Goal: Task Accomplishment & Management: Complete application form

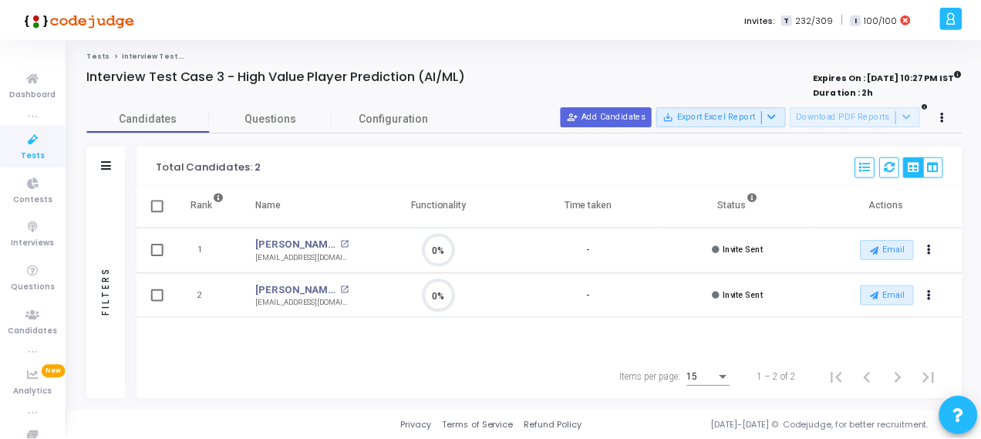
scroll to position [32, 39]
click at [621, 115] on button "person_add_alt Add Candidates" at bounding box center [610, 116] width 92 height 20
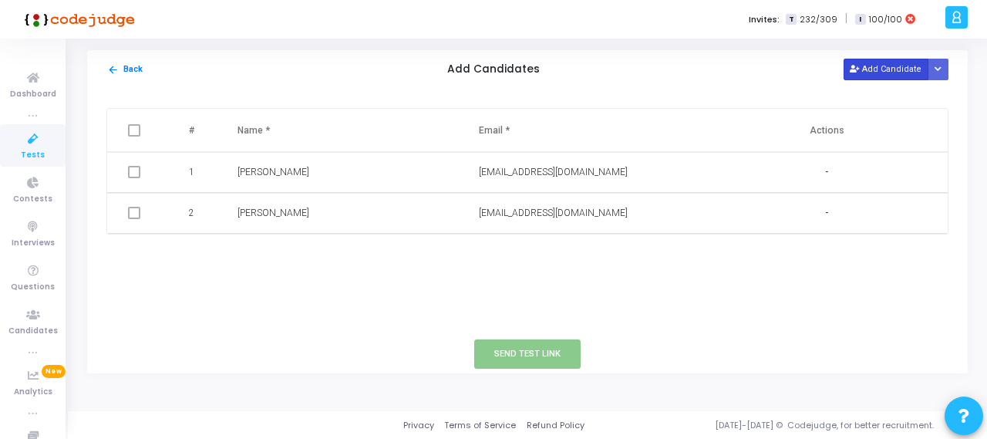
click at [893, 64] on button "Add Candidate" at bounding box center [886, 69] width 85 height 21
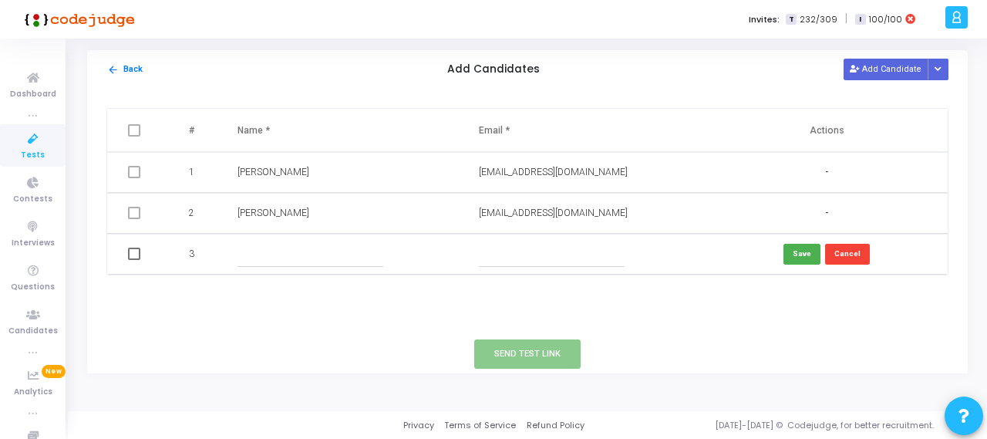
click at [537, 258] on input "text" at bounding box center [552, 253] width 146 height 25
paste input "[EMAIL_ADDRESS][DOMAIN_NAME]"
type input "[EMAIL_ADDRESS][DOMAIN_NAME]"
drag, startPoint x: 477, startPoint y: 253, endPoint x: 528, endPoint y: 254, distance: 51.7
click at [528, 260] on td "[EMAIL_ADDRESS][DOMAIN_NAME]" at bounding box center [584, 254] width 242 height 41
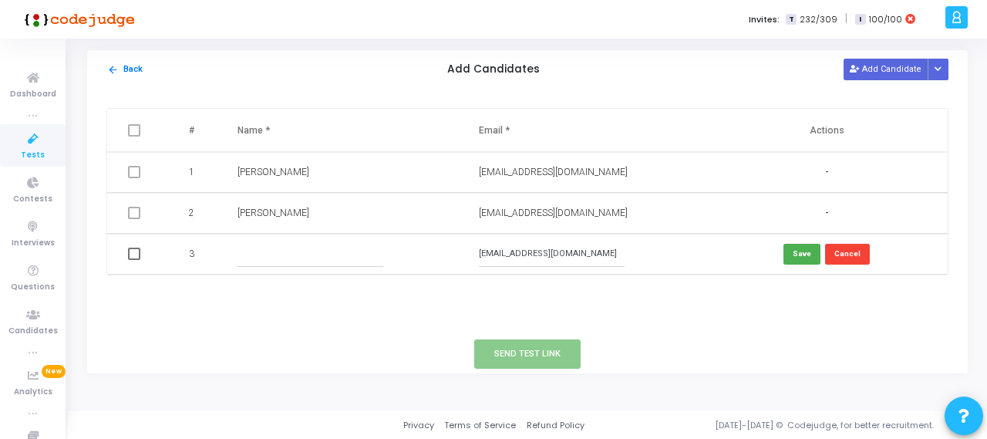
drag, startPoint x: 528, startPoint y: 251, endPoint x: 469, endPoint y: 255, distance: 59.5
click at [469, 255] on td "[EMAIL_ADDRESS][DOMAIN_NAME]" at bounding box center [584, 254] width 242 height 41
click at [330, 261] on input "text" at bounding box center [310, 253] width 146 height 25
paste input "savanthgattu"
click at [264, 249] on input "savanthgattu" at bounding box center [310, 253] width 146 height 25
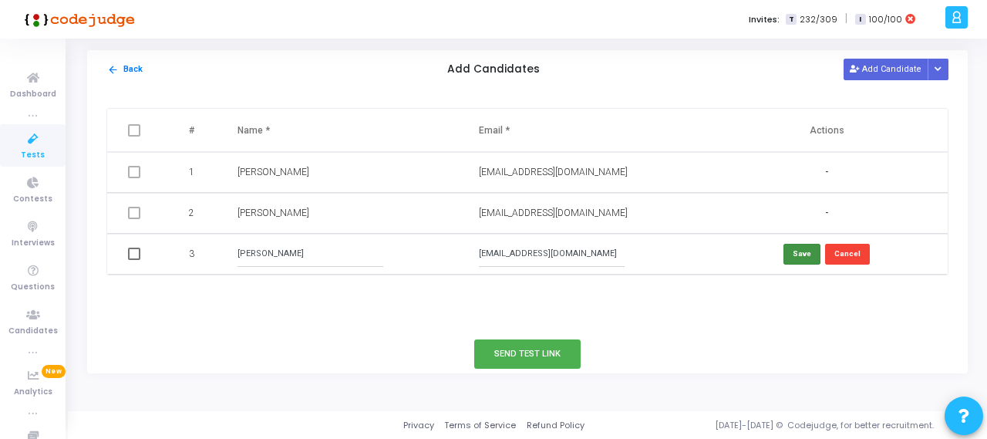
type input "[PERSON_NAME]"
click at [802, 251] on button "Save" at bounding box center [801, 254] width 37 height 21
click at [130, 255] on span at bounding box center [134, 254] width 12 height 12
click at [133, 260] on input "checkbox" at bounding box center [133, 260] width 1 height 1
checkbox input "true"
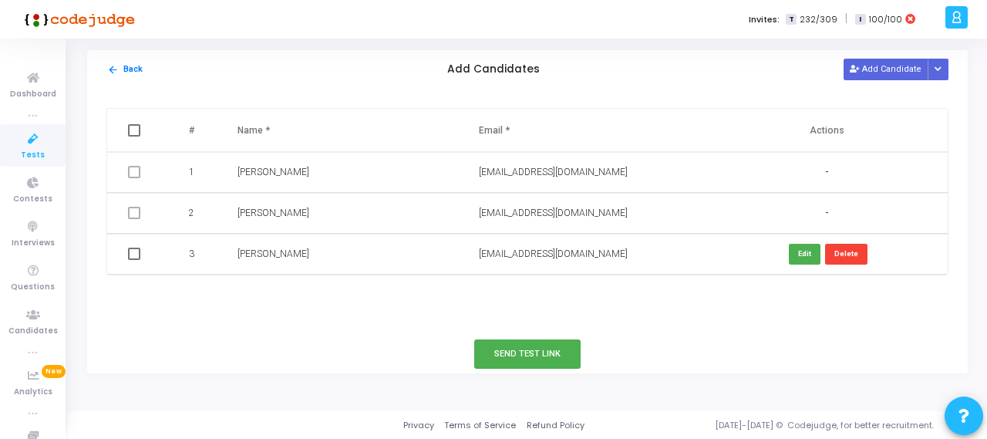
checkbox input "true"
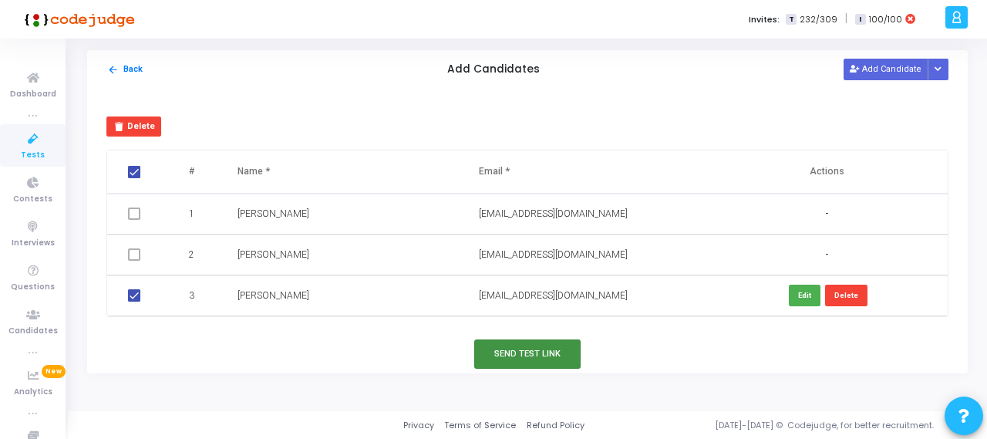
click at [548, 354] on button "Send Test Link" at bounding box center [527, 353] width 106 height 29
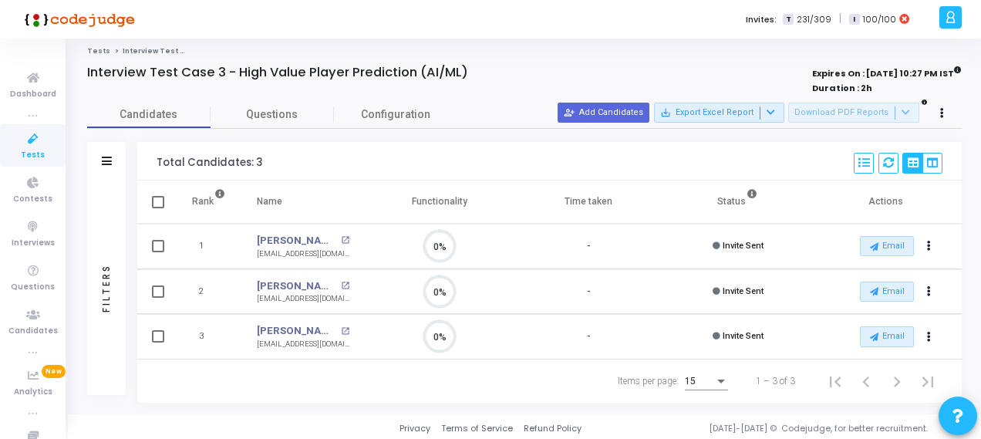
scroll to position [5, 0]
